Goal: Transaction & Acquisition: Purchase product/service

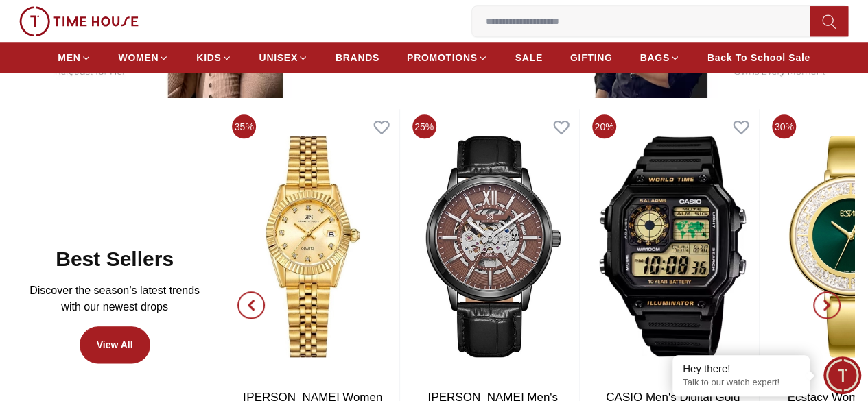
scroll to position [686, 0]
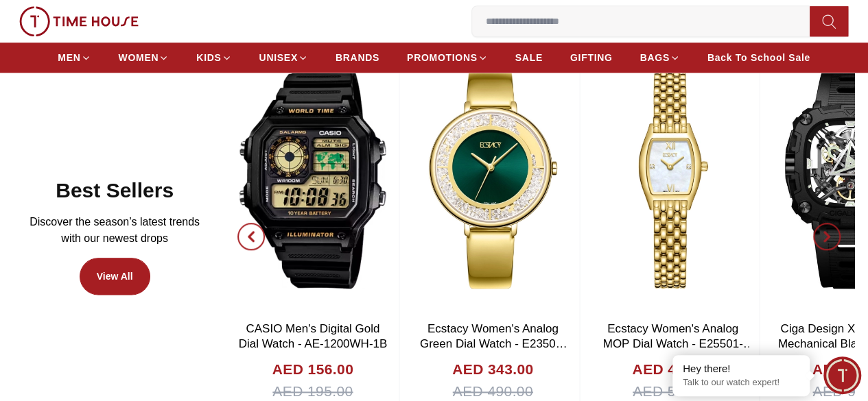
click at [257, 231] on icon "button" at bounding box center [251, 236] width 11 height 11
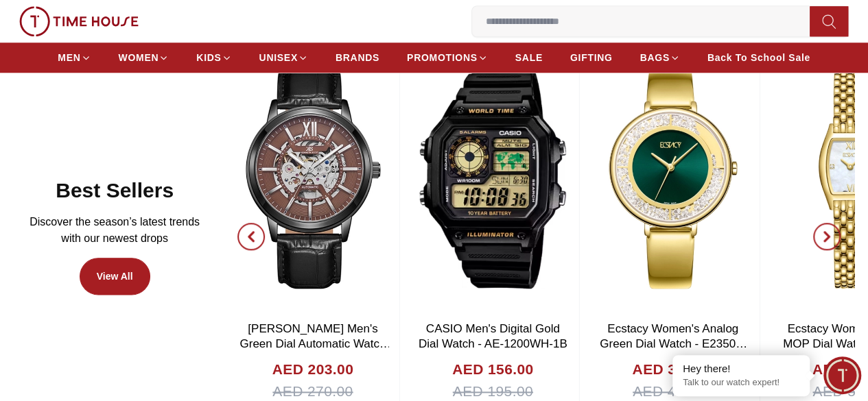
click at [257, 231] on icon "button" at bounding box center [251, 236] width 11 height 11
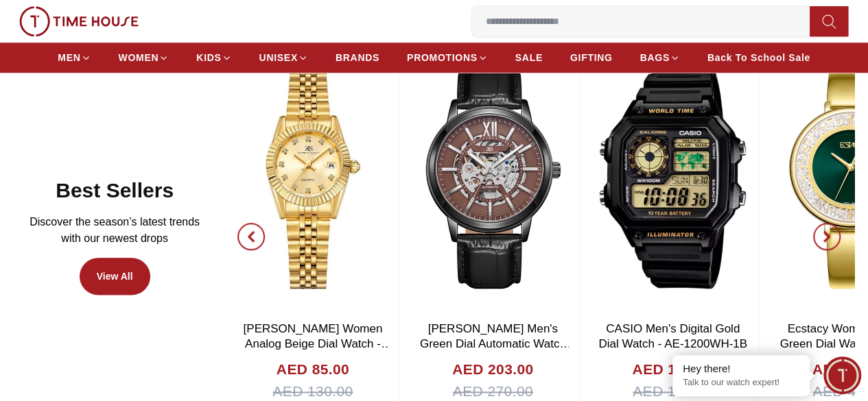
click at [257, 231] on icon "button" at bounding box center [251, 236] width 11 height 11
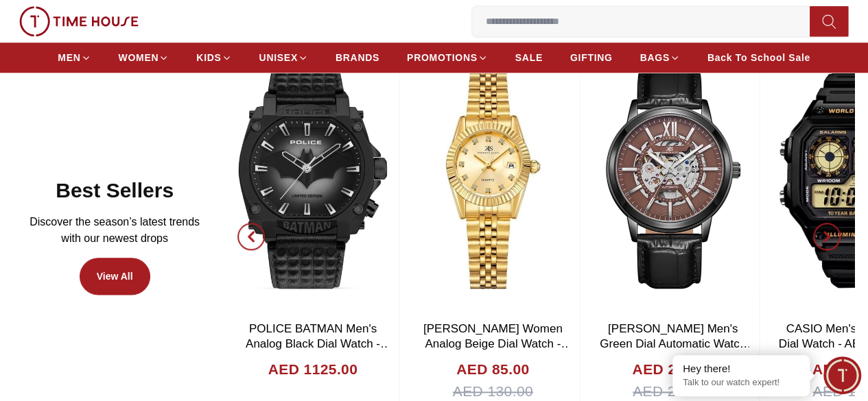
click at [257, 231] on icon "button" at bounding box center [251, 236] width 11 height 11
click at [150, 261] on link "View All" at bounding box center [115, 276] width 71 height 37
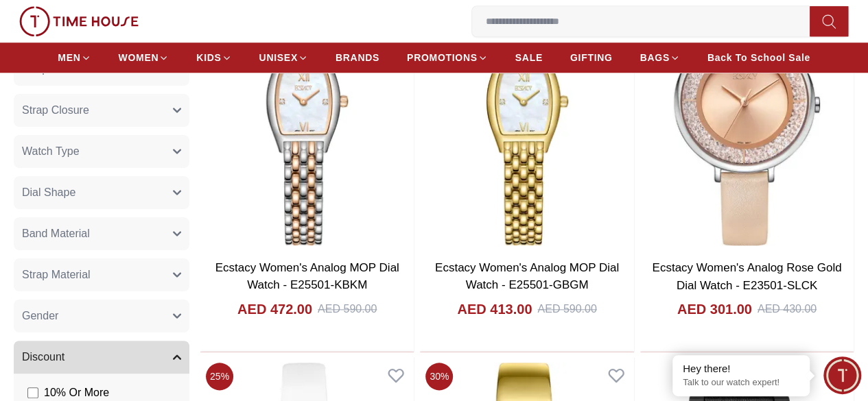
scroll to position [618, 0]
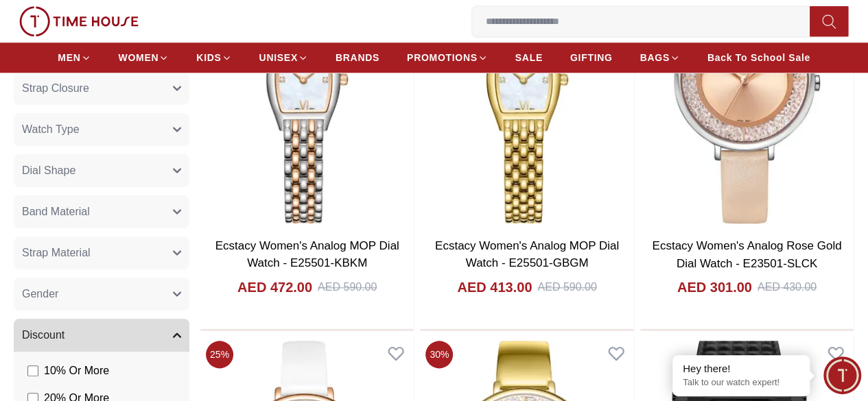
click at [189, 300] on button "Gender" at bounding box center [102, 294] width 176 height 33
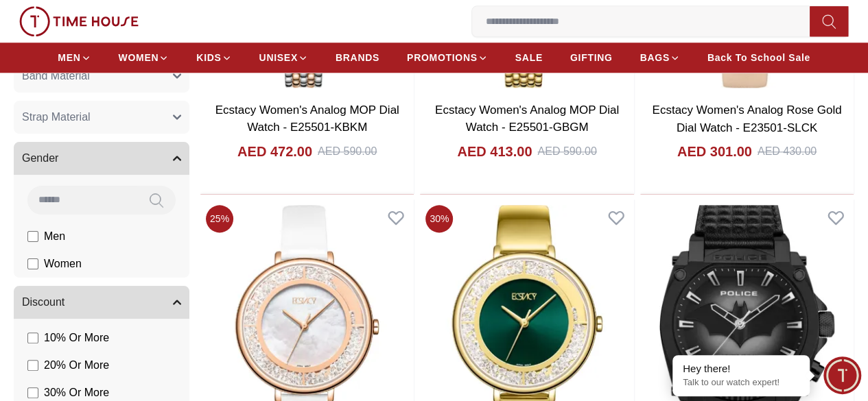
scroll to position [755, 0]
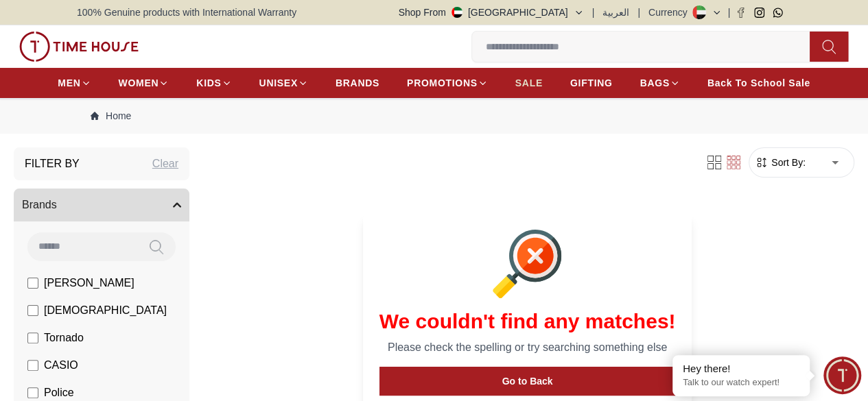
click at [543, 87] on span "SALE" at bounding box center [528, 83] width 27 height 14
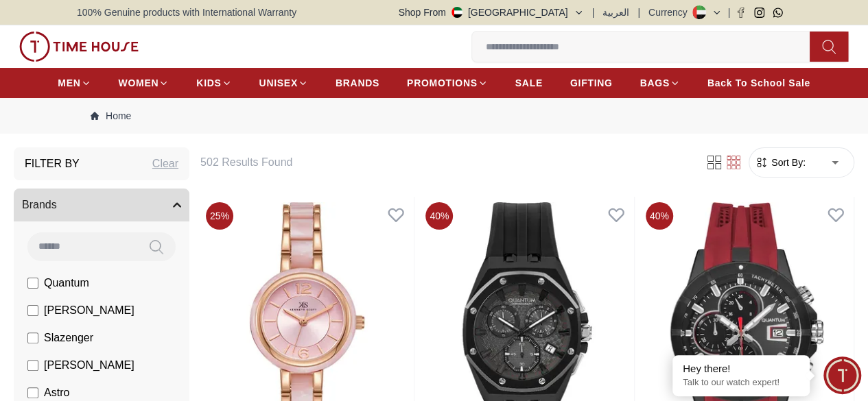
click at [769, 170] on span "Sort By:" at bounding box center [787, 163] width 37 height 14
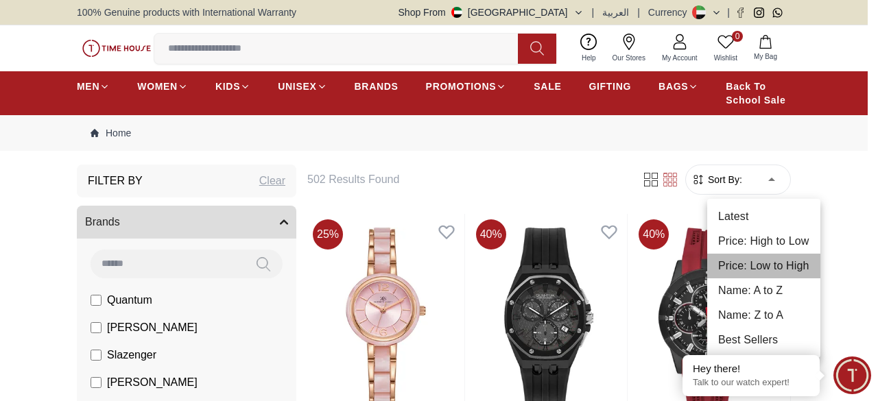
click at [789, 259] on li "Price: Low to High" at bounding box center [764, 266] width 113 height 25
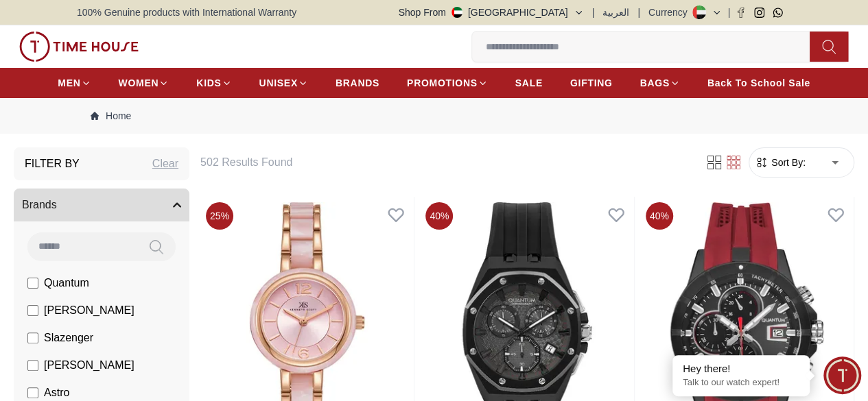
type input "*"
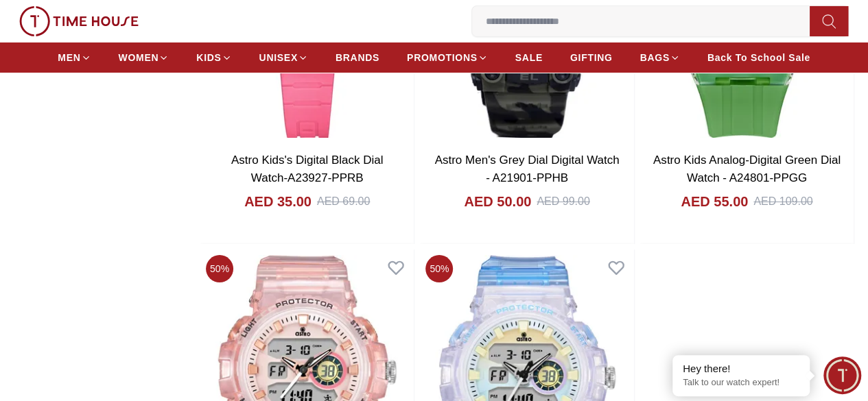
scroll to position [2468, 0]
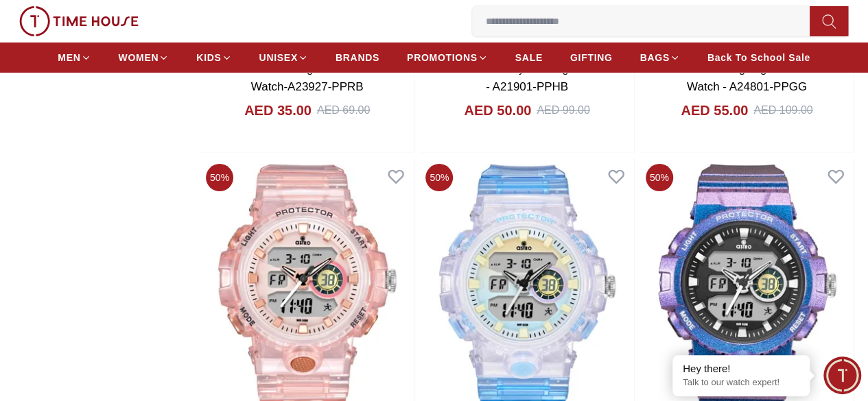
scroll to position [2742, 0]
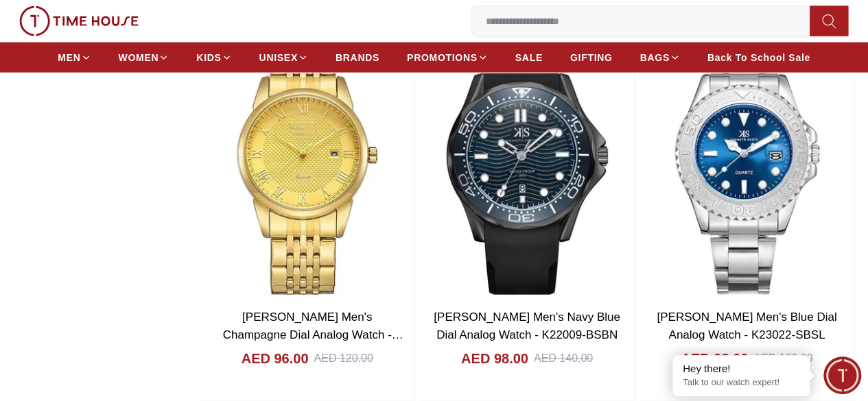
scroll to position [7135, 0]
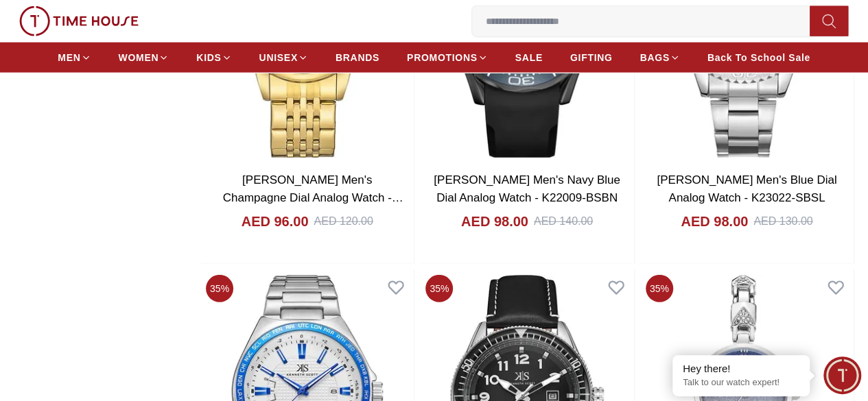
scroll to position [7203, 0]
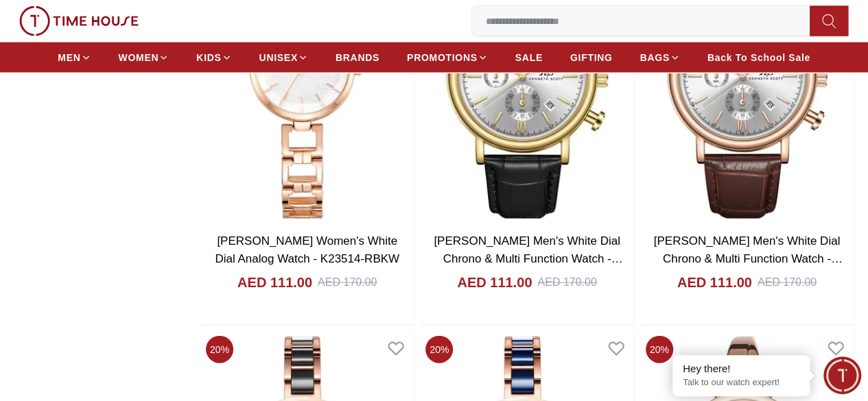
scroll to position [11870, 0]
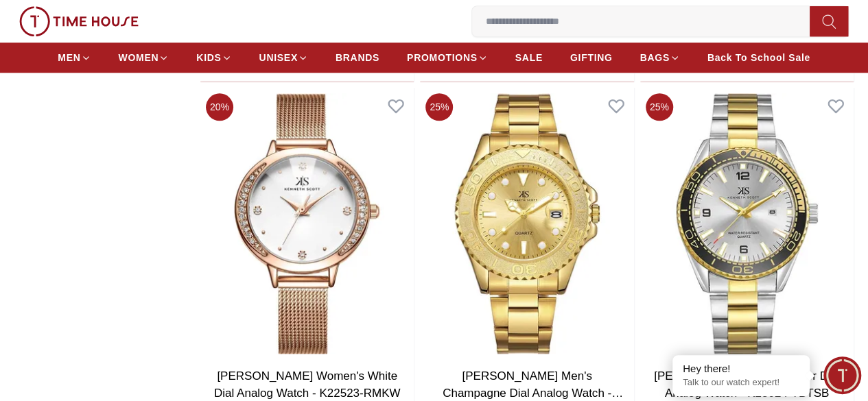
scroll to position [16262, 0]
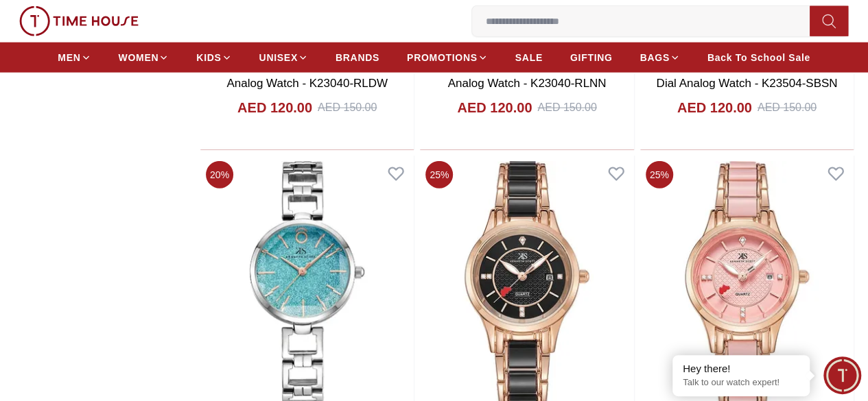
scroll to position [17498, 0]
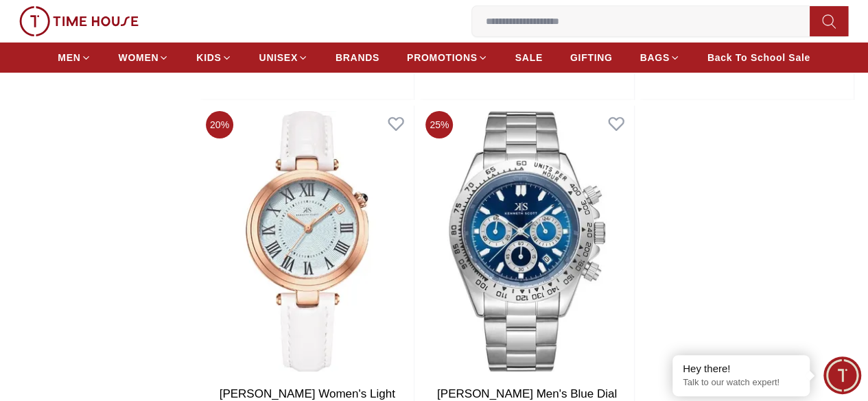
scroll to position [2666, 0]
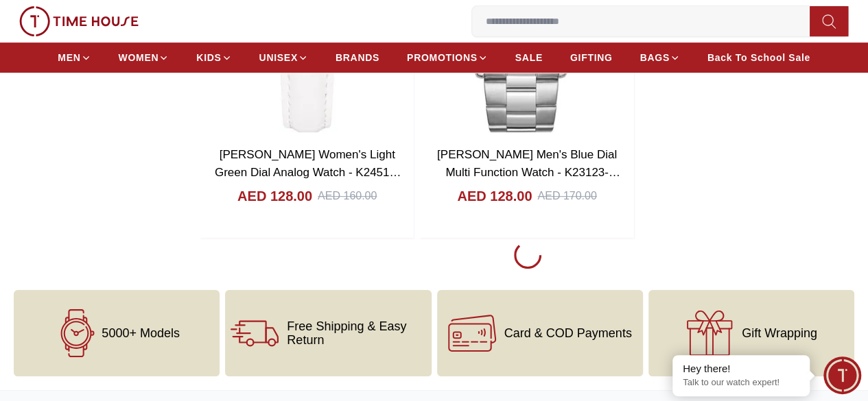
scroll to position [2871, 0]
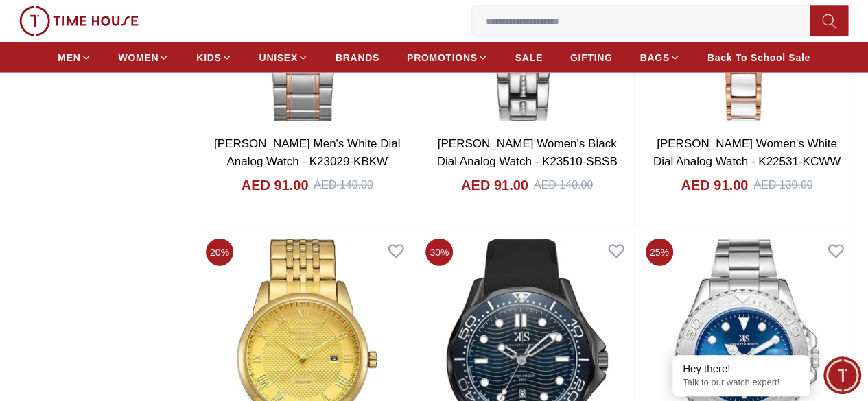
scroll to position [6783, 0]
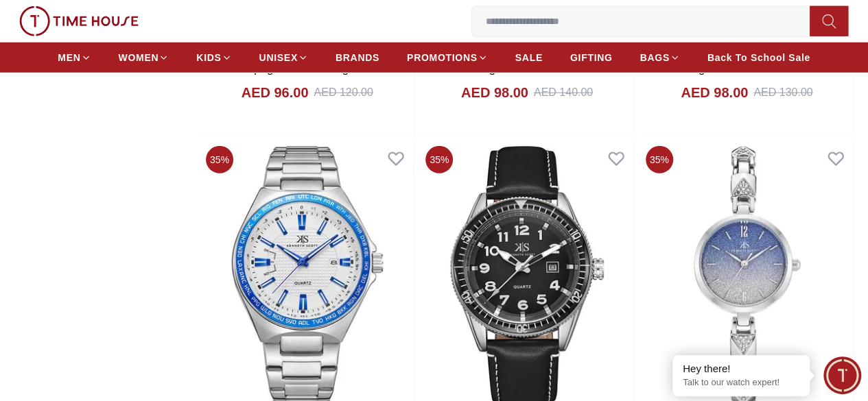
scroll to position [7126, 0]
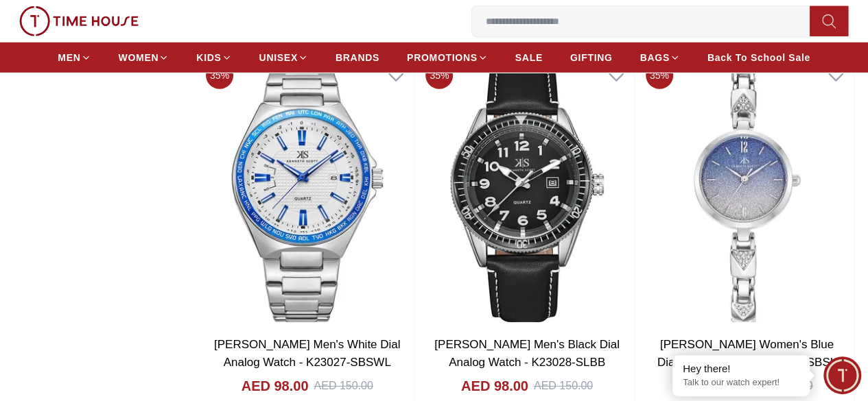
scroll to position [7332, 0]
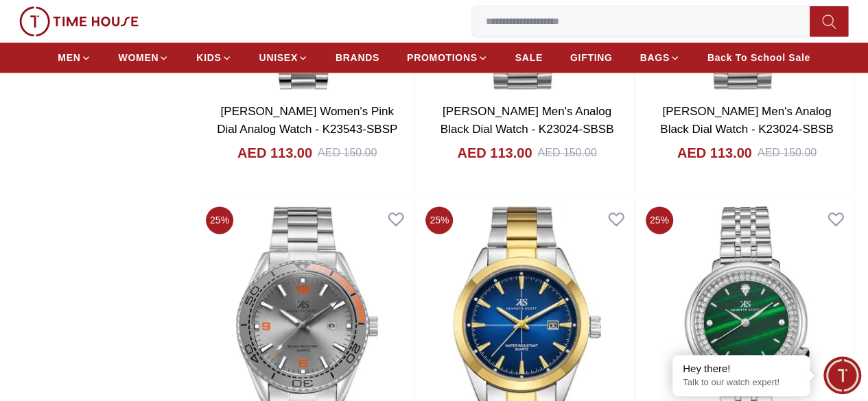
scroll to position [13783, 0]
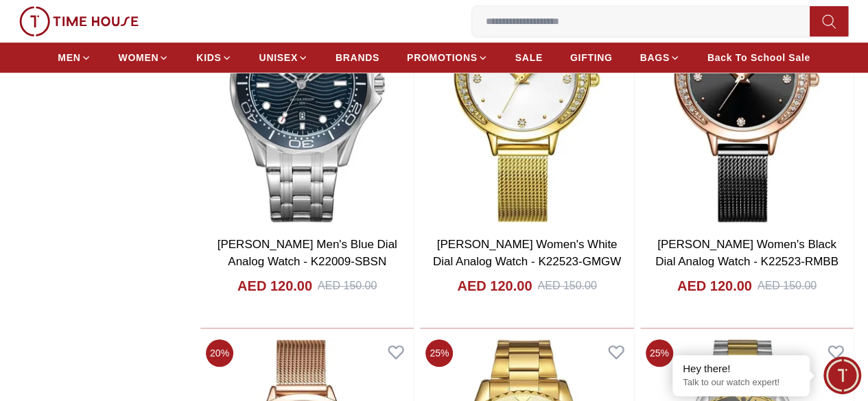
scroll to position [16185, 0]
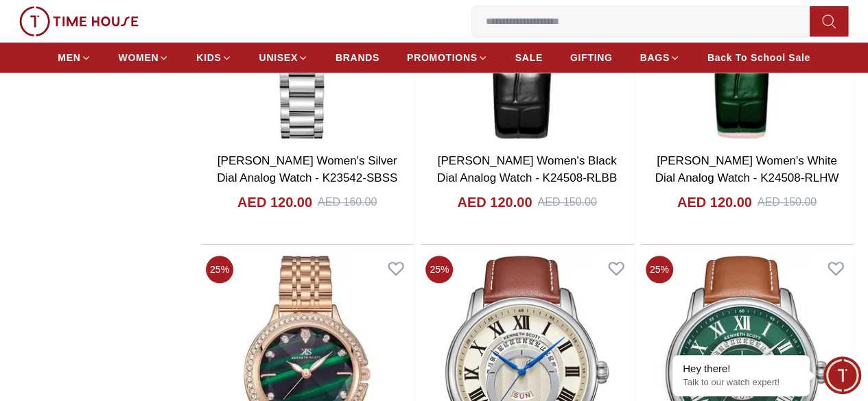
scroll to position [18862, 0]
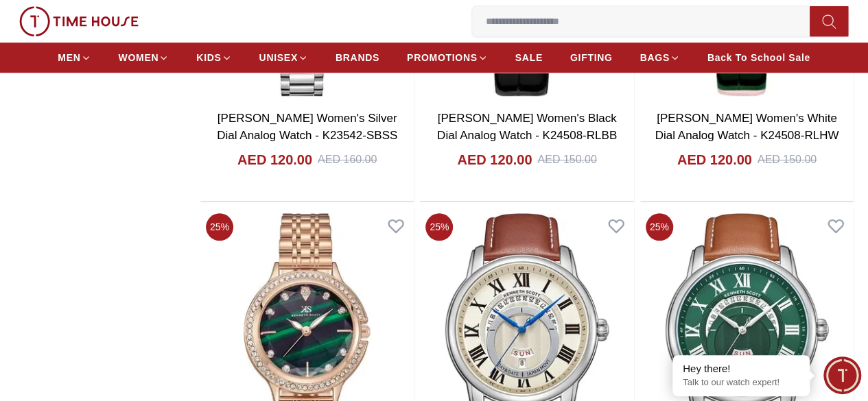
scroll to position [18791, 0]
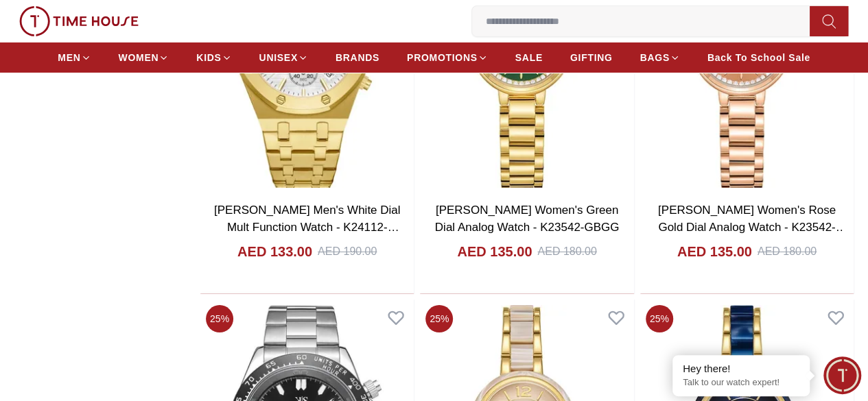
scroll to position [23275, 0]
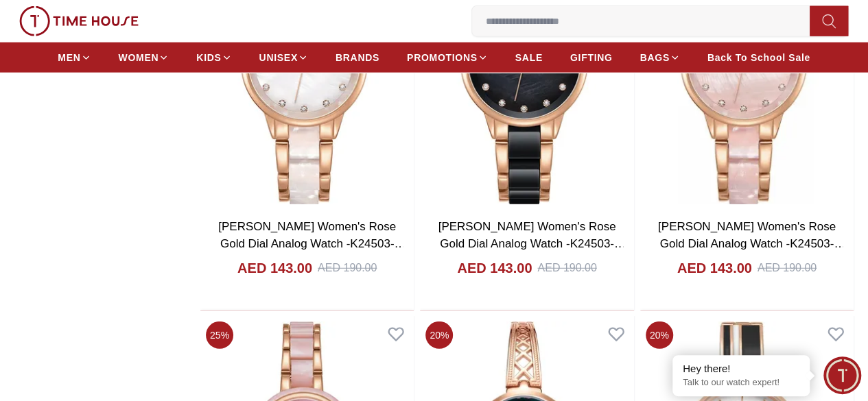
scroll to position [27736, 0]
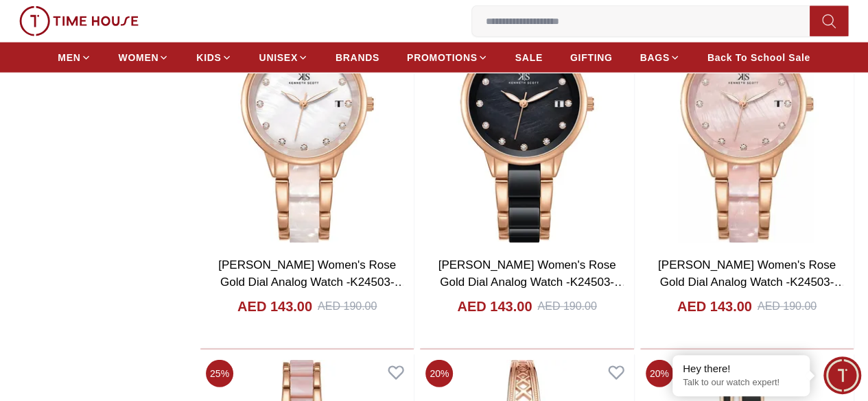
scroll to position [27804, 0]
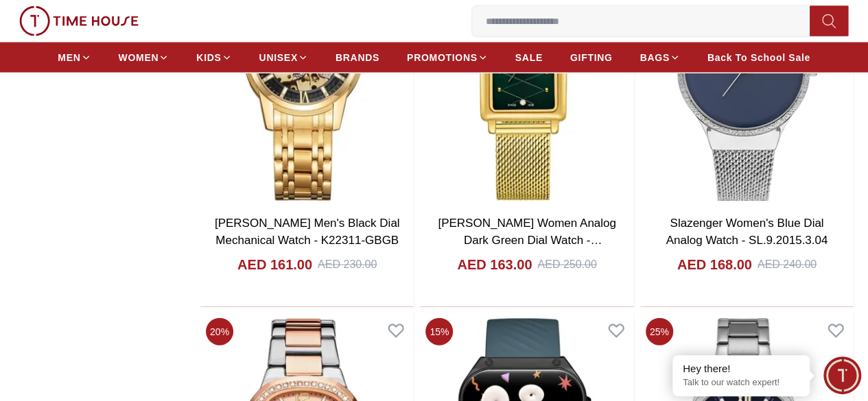
scroll to position [32746, 0]
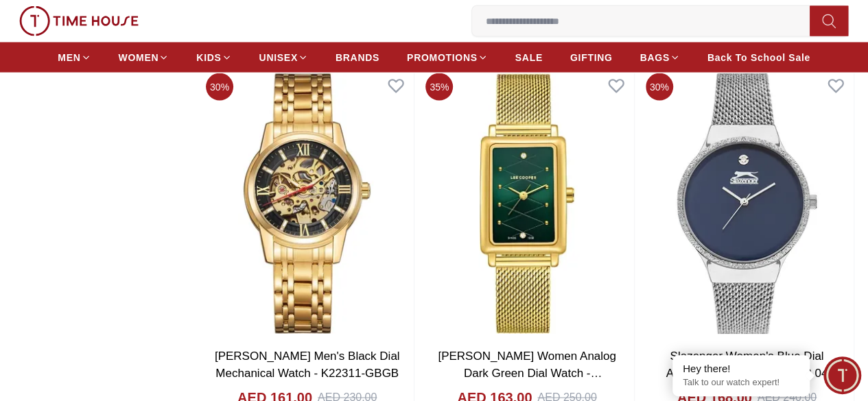
scroll to position [32540, 0]
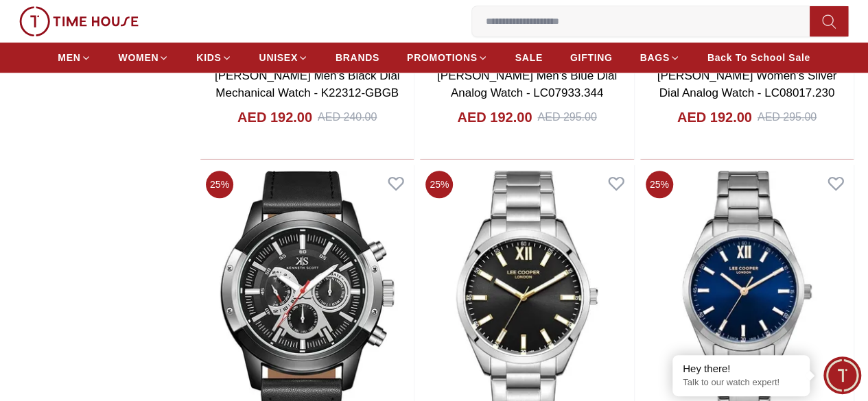
scroll to position [37138, 0]
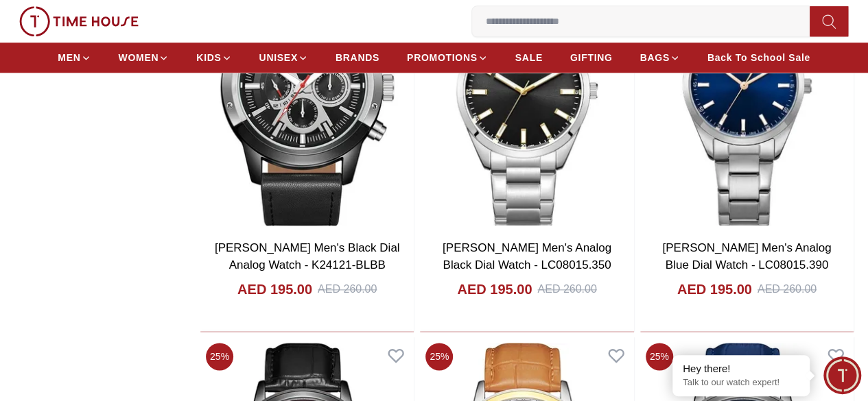
scroll to position [37138, 0]
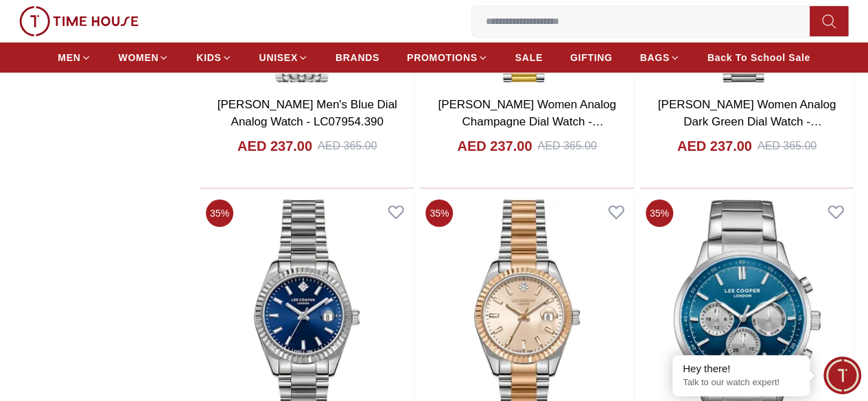
scroll to position [41667, 0]
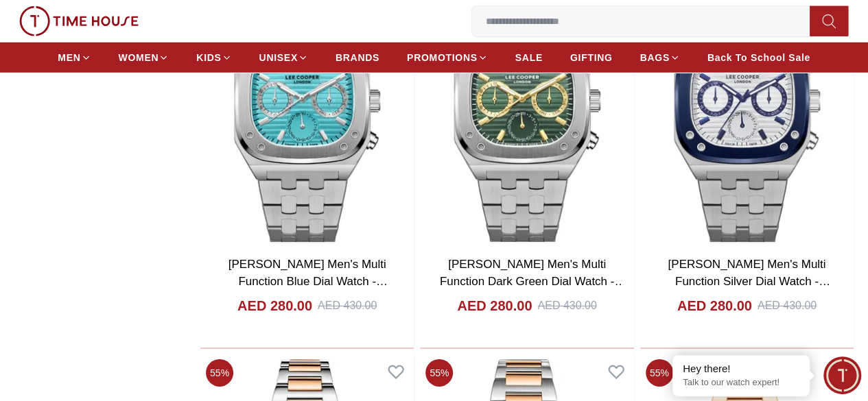
scroll to position [46334, 0]
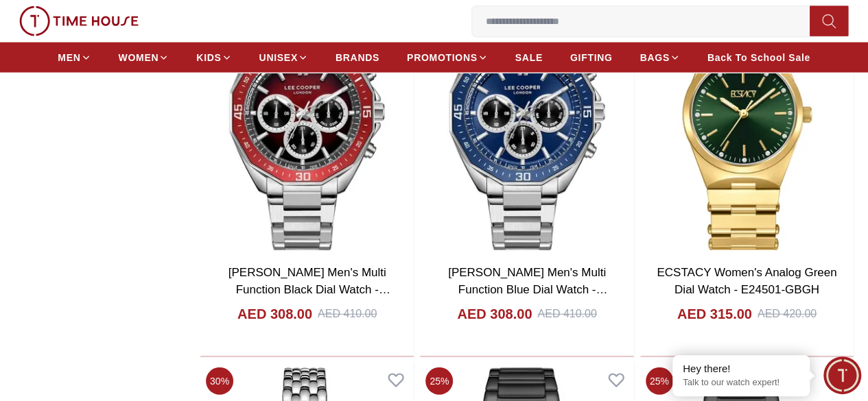
scroll to position [48530, 0]
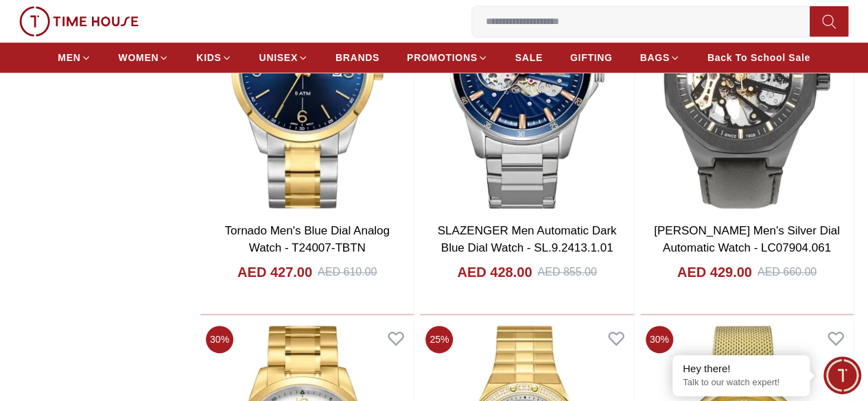
scroll to position [52922, 0]
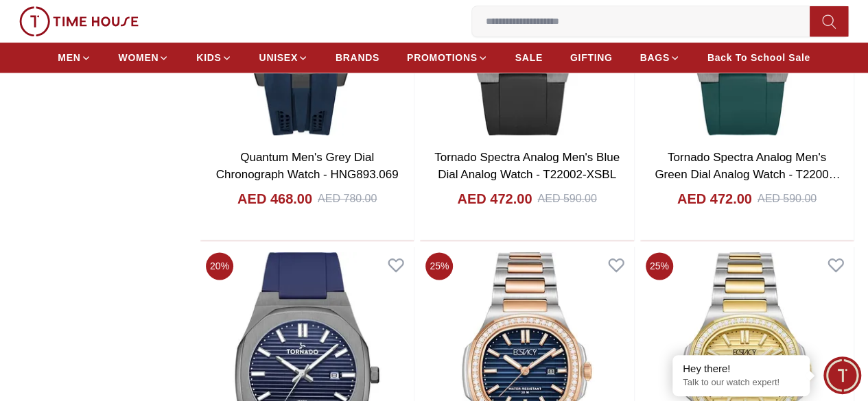
scroll to position [55462, 0]
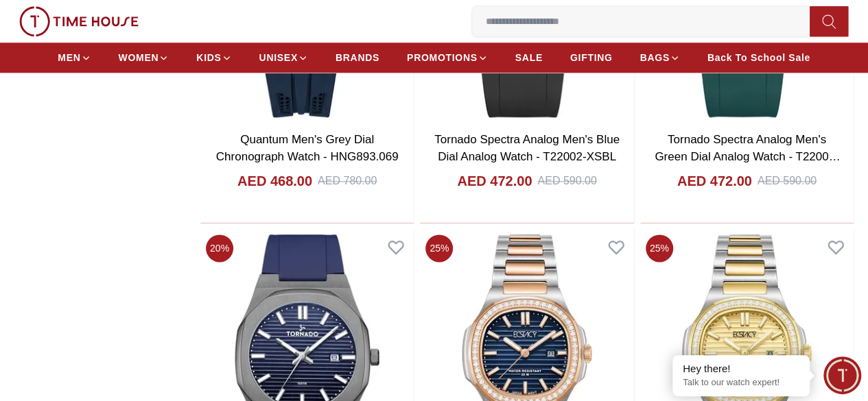
scroll to position [55530, 0]
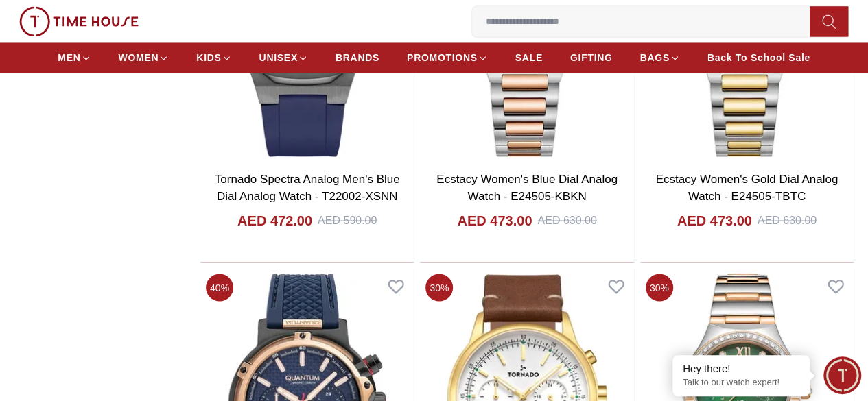
scroll to position [55599, 0]
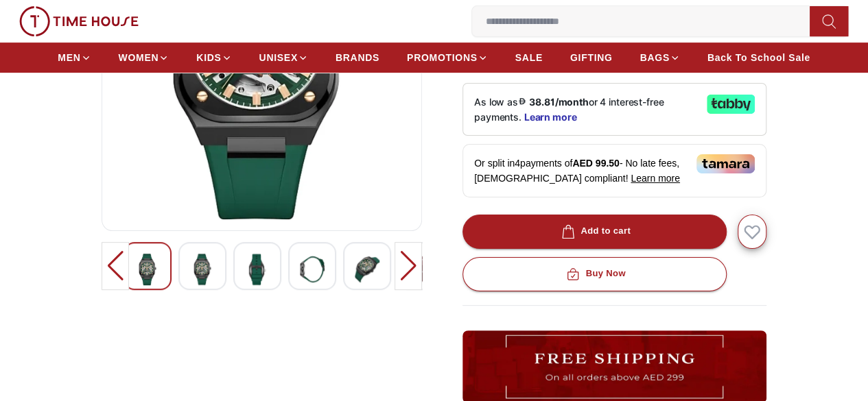
scroll to position [275, 0]
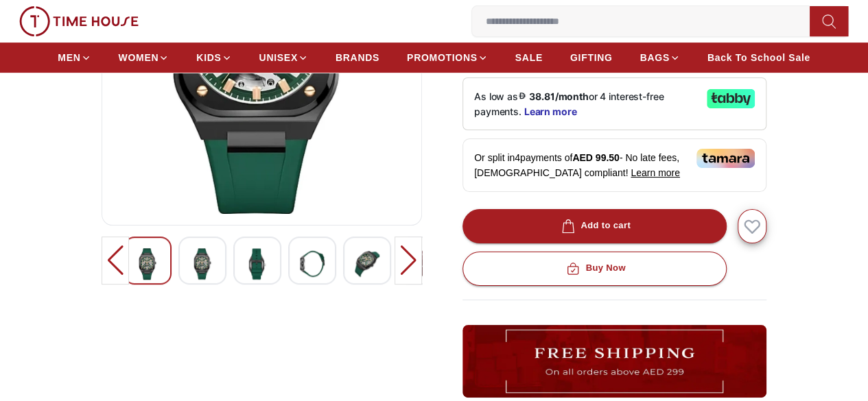
click at [190, 280] on img at bounding box center [202, 264] width 25 height 32
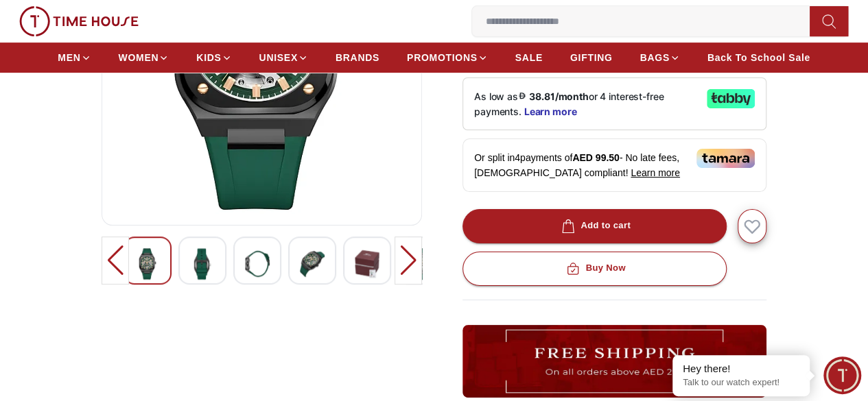
click at [245, 280] on img at bounding box center [257, 264] width 25 height 32
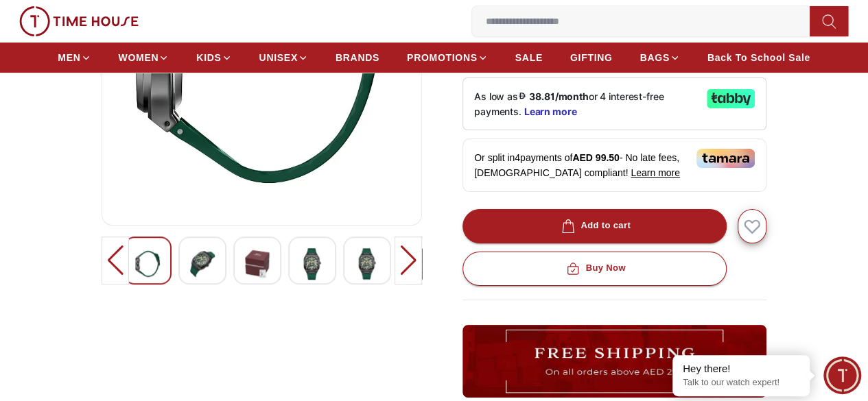
click at [288, 280] on div at bounding box center [312, 261] width 48 height 48
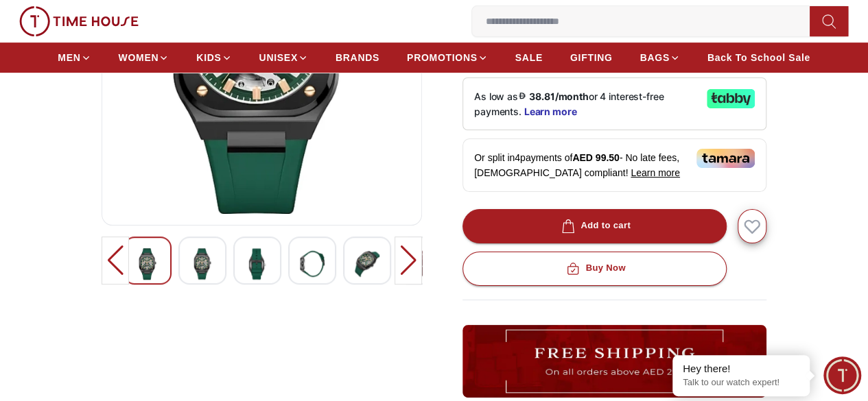
click at [420, 282] on div at bounding box center [408, 261] width 27 height 48
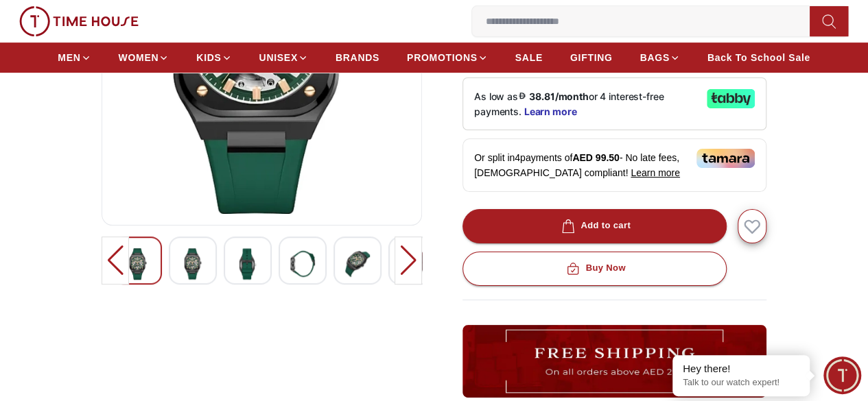
click at [248, 274] on div at bounding box center [252, 261] width 277 height 48
click at [235, 270] on img at bounding box center [247, 264] width 25 height 32
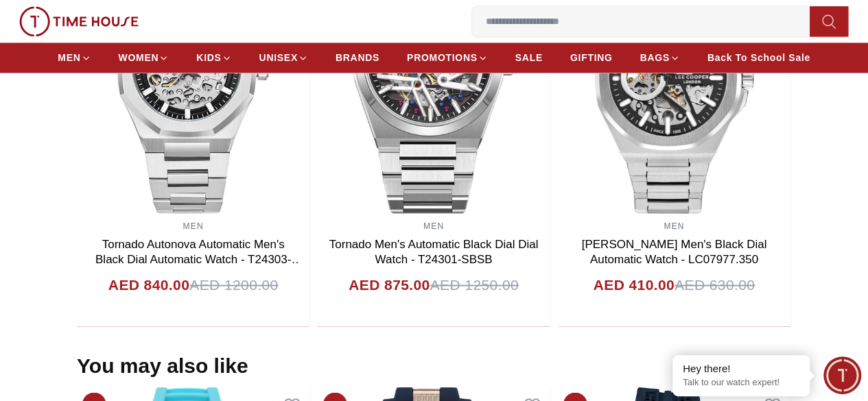
scroll to position [961, 0]
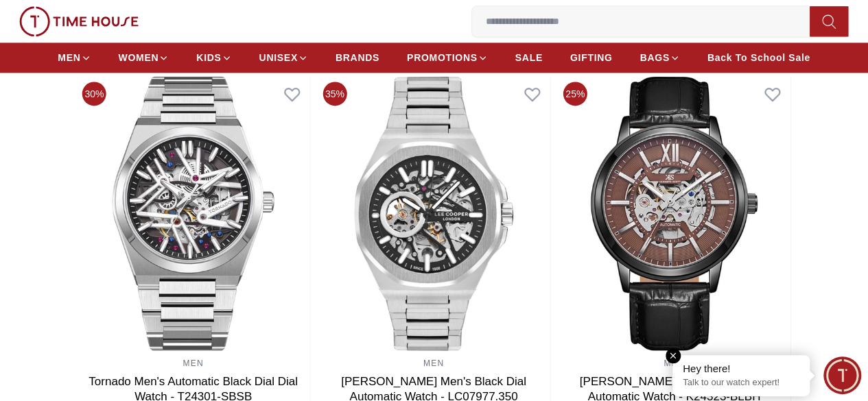
click at [678, 357] on em "Close tooltip" at bounding box center [673, 356] width 15 height 15
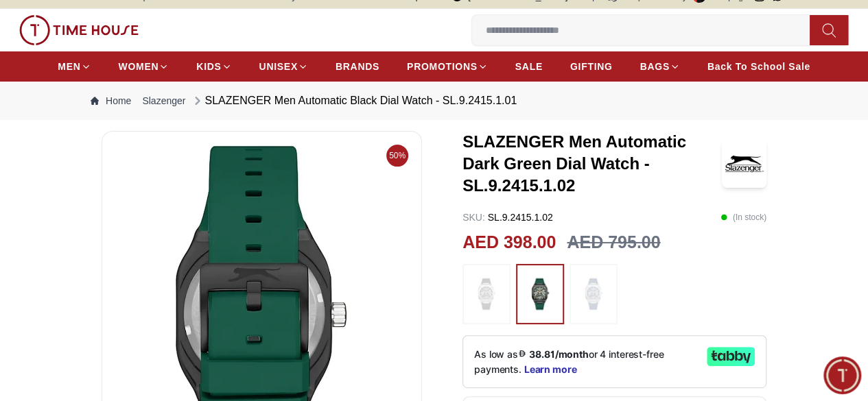
scroll to position [0, 0]
